Goal: Navigation & Orientation: Find specific page/section

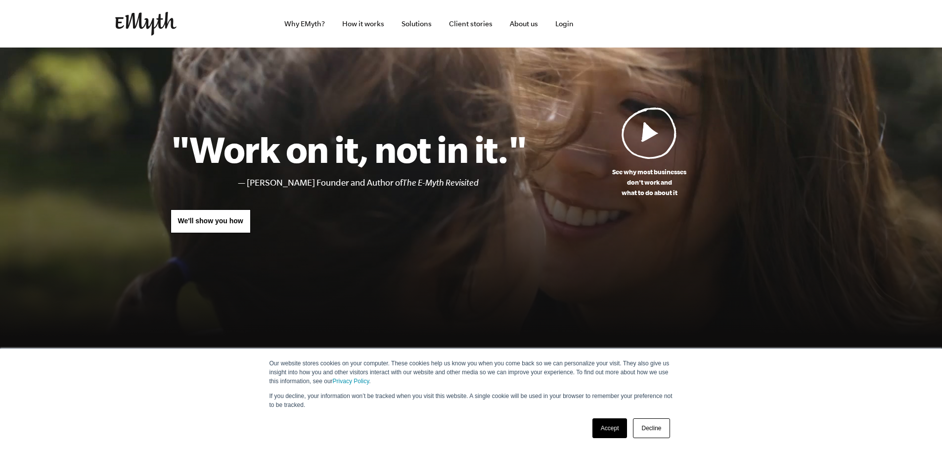
click at [598, 428] on link "Accept" at bounding box center [610, 428] width 35 height 20
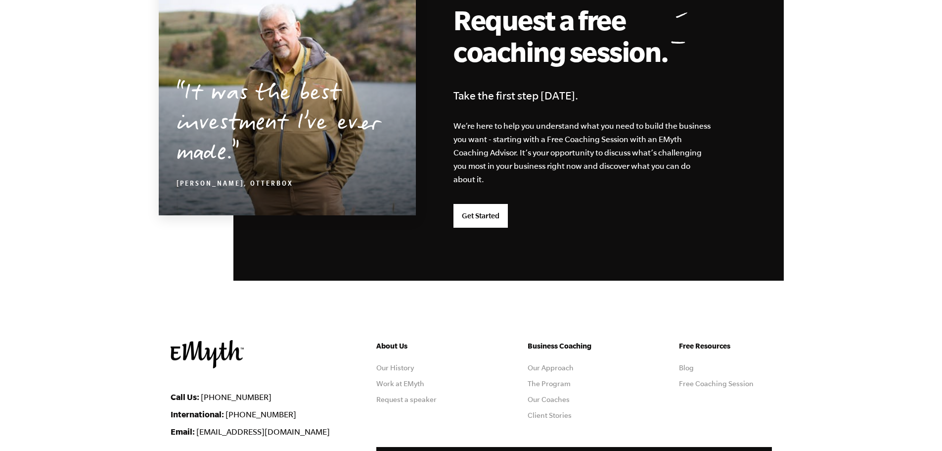
scroll to position [2523, 0]
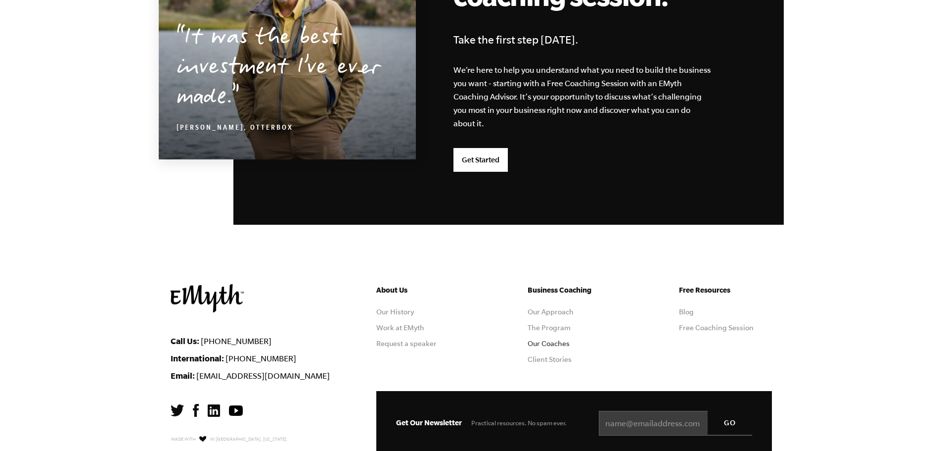
click at [547, 347] on link "Our Coaches" at bounding box center [549, 343] width 42 height 8
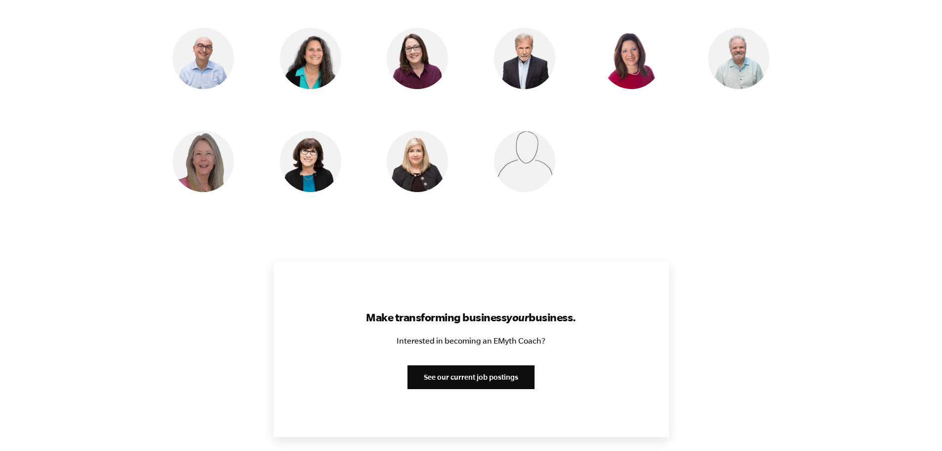
scroll to position [989, 0]
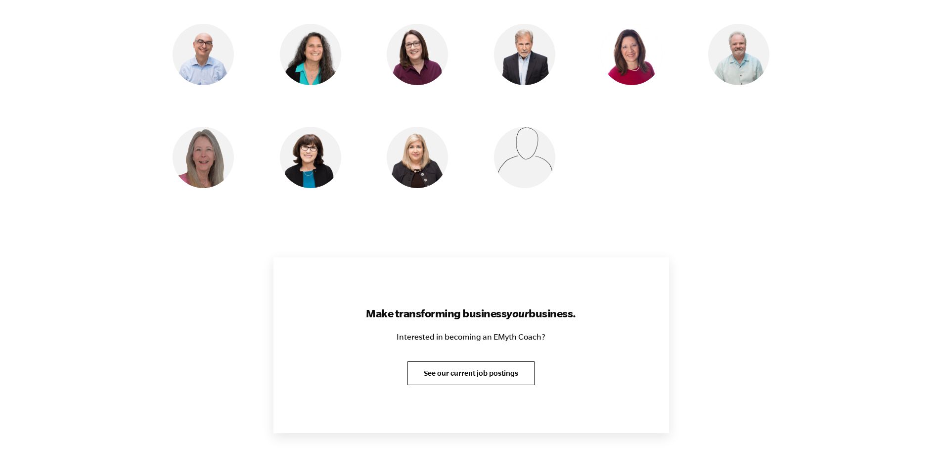
click at [498, 369] on link "See our current job postings" at bounding box center [471, 373] width 127 height 24
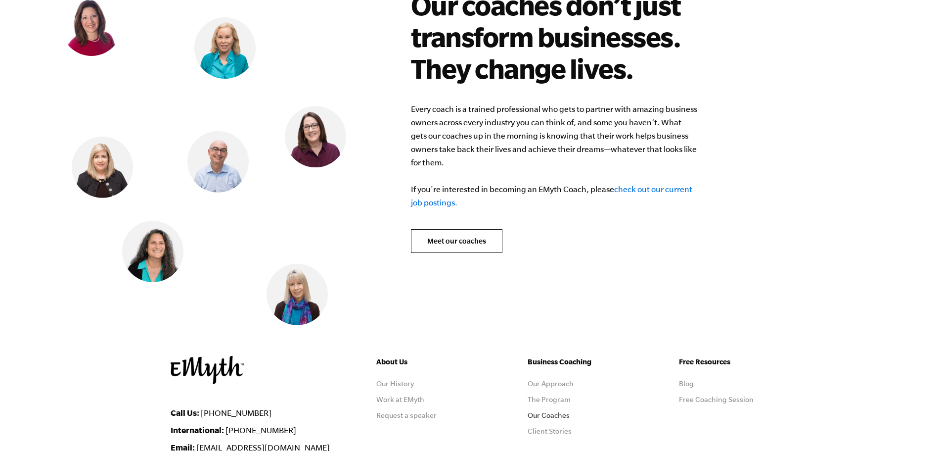
scroll to position [3951, 0]
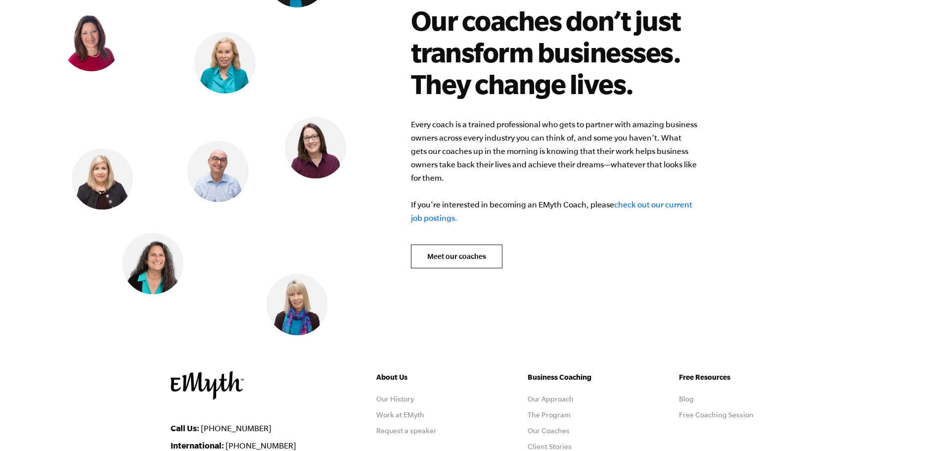
click at [650, 200] on link "check out our current job postings." at bounding box center [551, 211] width 281 height 22
